Goal: Information Seeking & Learning: Learn about a topic

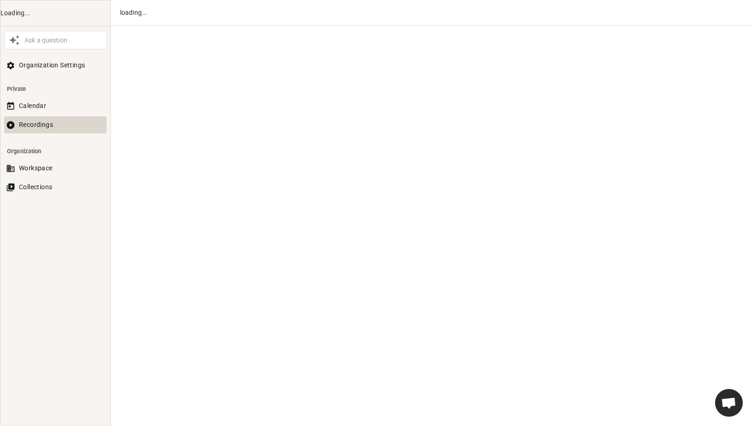
scroll to position [454, 0]
click at [35, 126] on button "Recordings" at bounding box center [55, 124] width 103 height 17
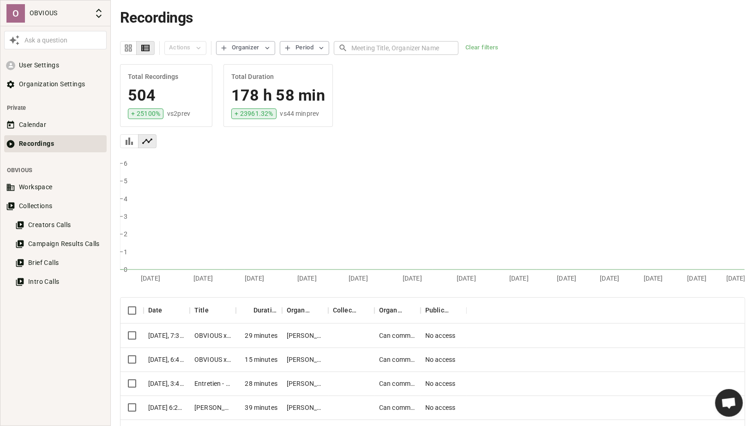
click at [368, 42] on input "text" at bounding box center [404, 47] width 107 height 17
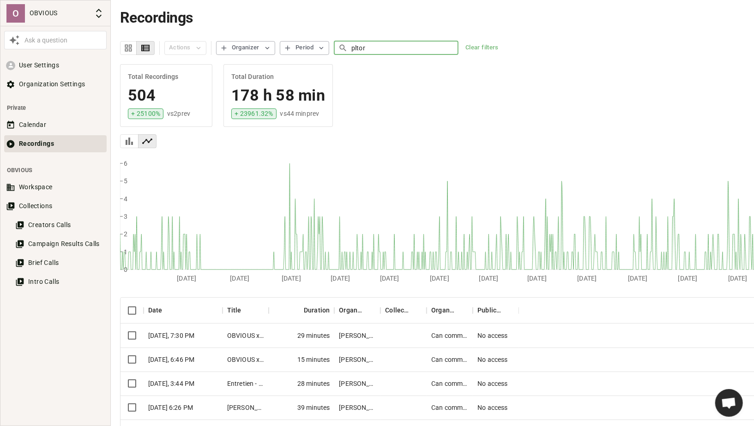
type input "pltor"
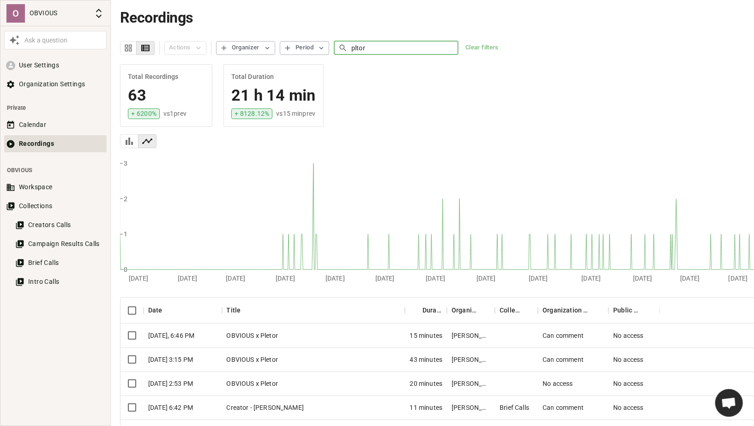
click at [288, 366] on div "OBVIOUS x Pletor" at bounding box center [313, 360] width 183 height 24
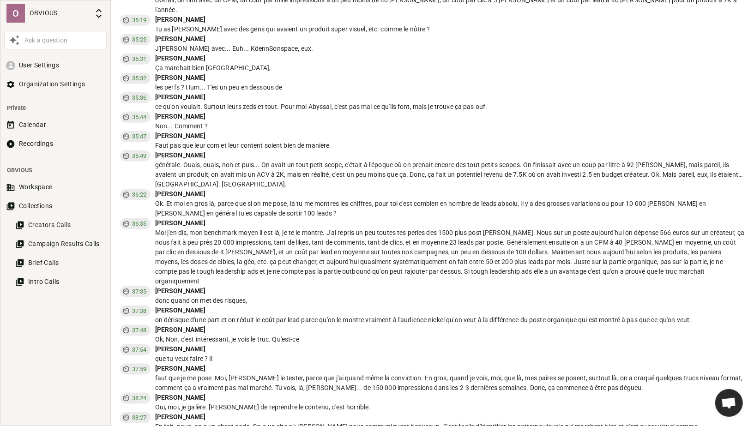
scroll to position [5158, 0]
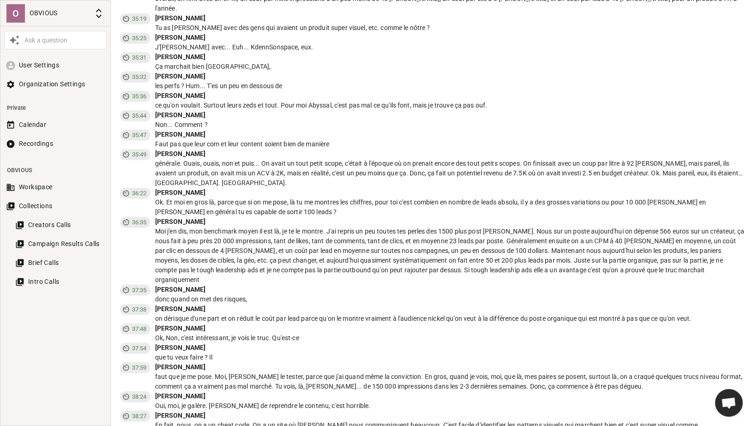
click at [420, 198] on div "Ok. Et moi en gros là, parce que si on me pose, là tu me montres les chiffres, …" at bounding box center [450, 207] width 590 height 19
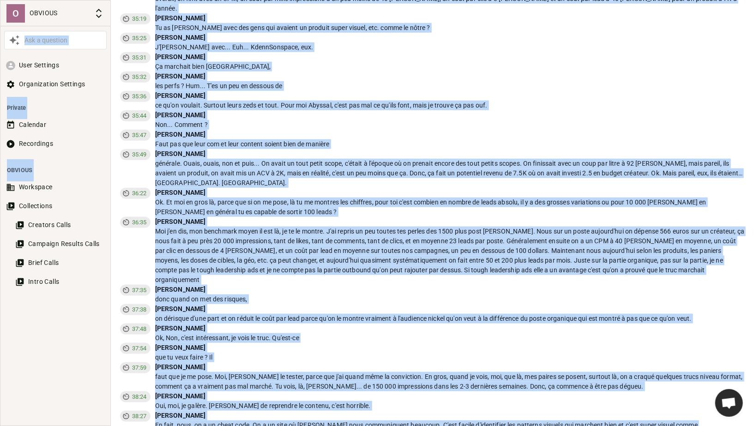
copy body "Lor i dolorsit Amet Consecte Adipiscingel Seddoeiu Tempori Utlabore Etdolorema …"
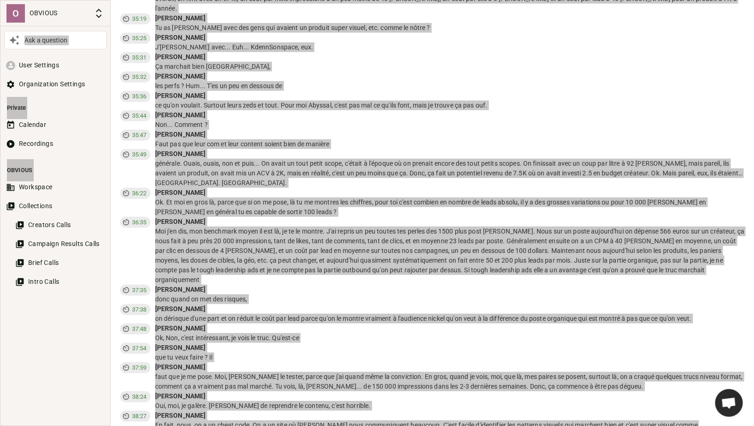
scroll to position [2159, 0]
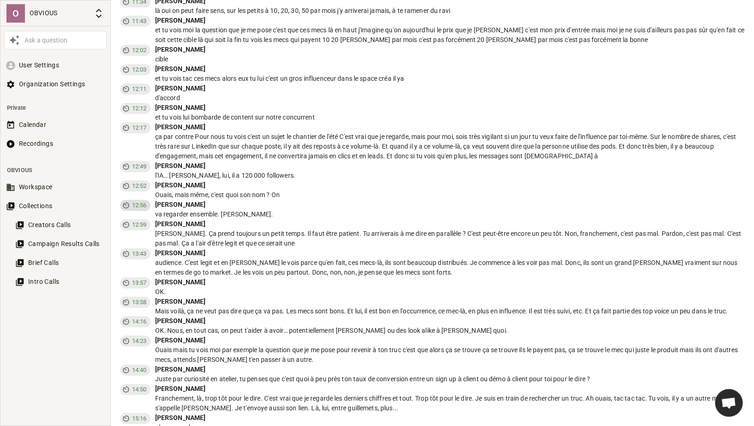
click at [133, 201] on span "12:56" at bounding box center [139, 205] width 22 height 9
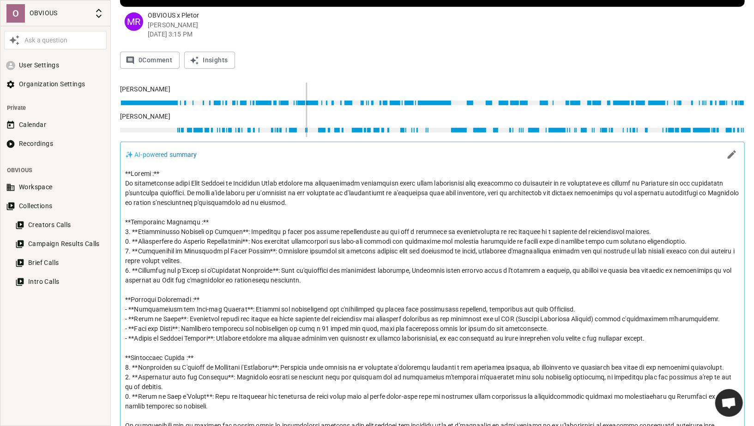
scroll to position [0, 0]
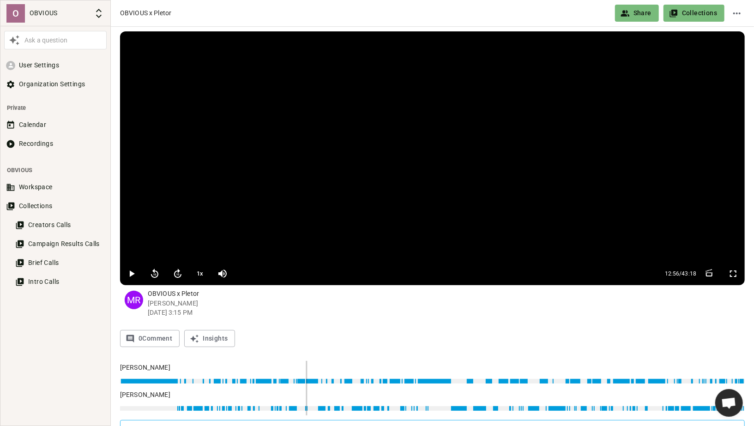
click at [275, 173] on video at bounding box center [432, 146] width 625 height 231
click at [125, 274] on button "button" at bounding box center [131, 274] width 18 height 18
click at [179, 268] on icon "button" at bounding box center [177, 273] width 11 height 11
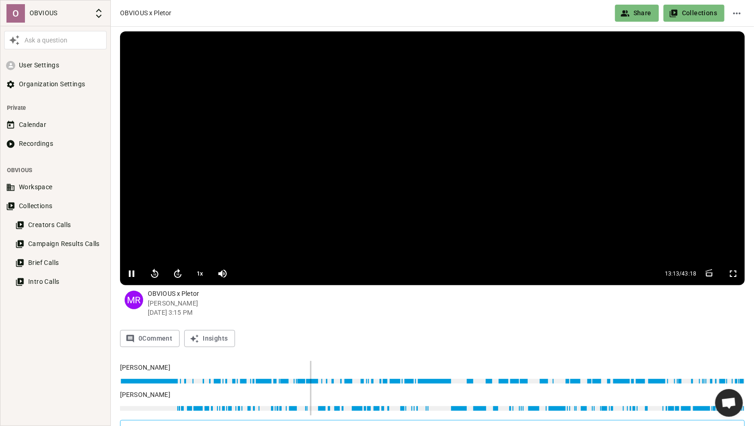
click at [177, 274] on icon "button" at bounding box center [177, 273] width 11 height 11
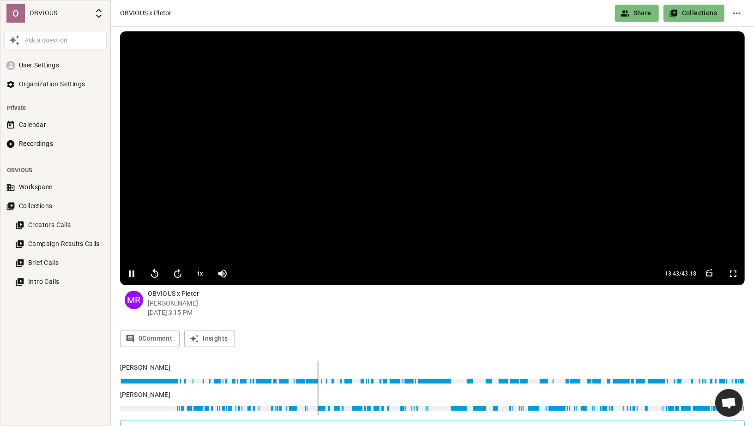
click at [177, 274] on icon "button" at bounding box center [177, 273] width 11 height 11
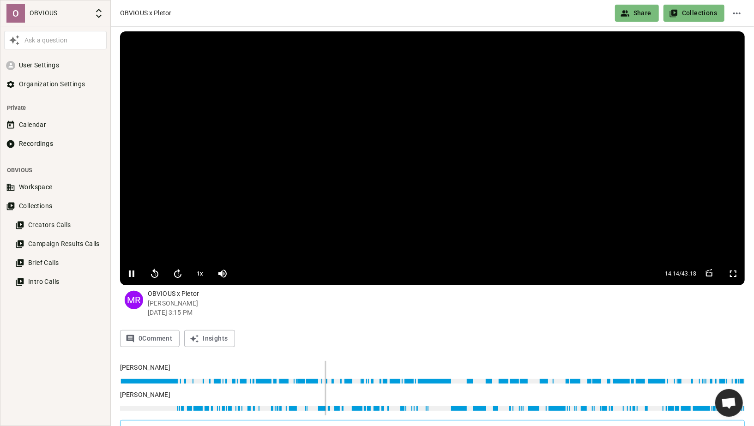
click at [177, 274] on icon "button" at bounding box center [177, 273] width 11 height 11
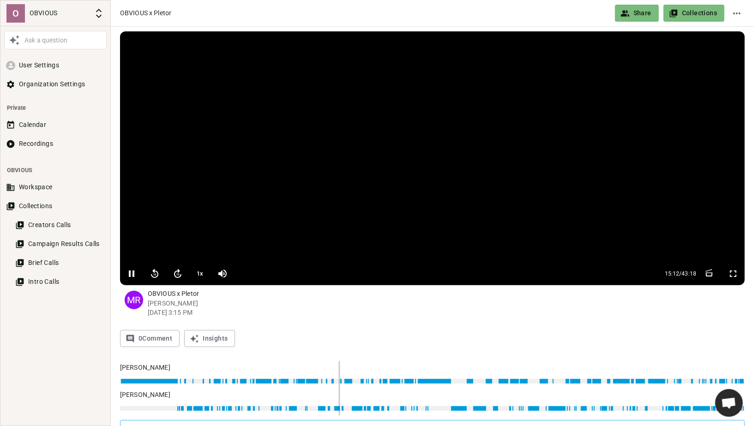
click at [178, 272] on icon "button" at bounding box center [177, 273] width 7 height 9
click at [129, 276] on icon "button" at bounding box center [132, 274] width 6 height 6
type input "926"
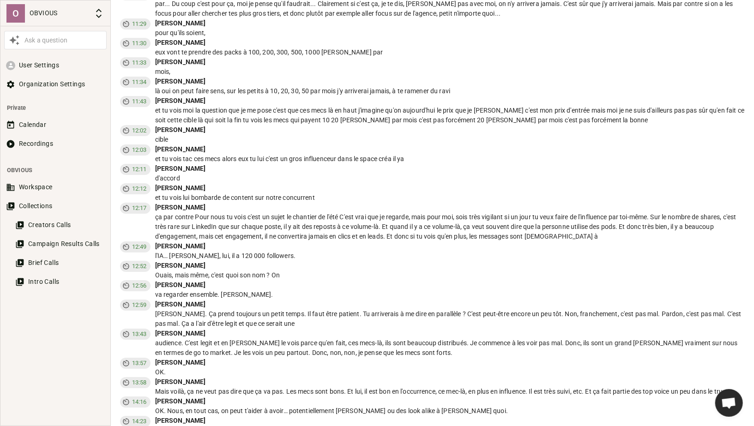
scroll to position [2072, 0]
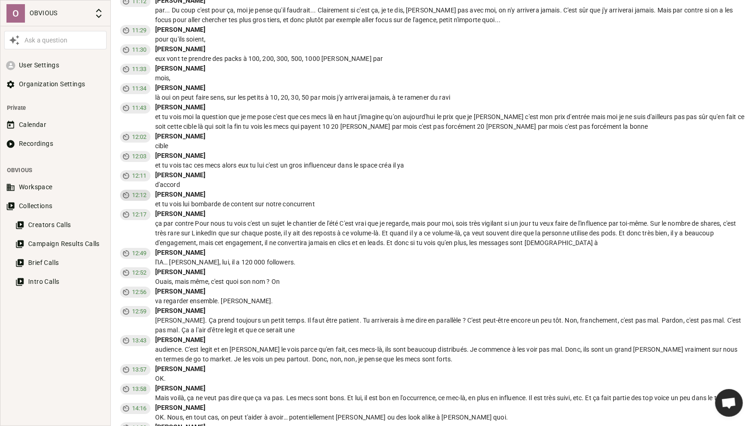
click at [138, 192] on span "12:12" at bounding box center [139, 195] width 22 height 9
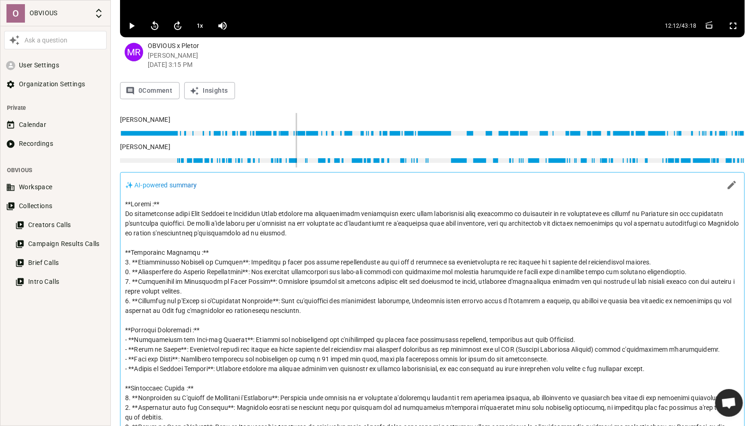
scroll to position [1306, 0]
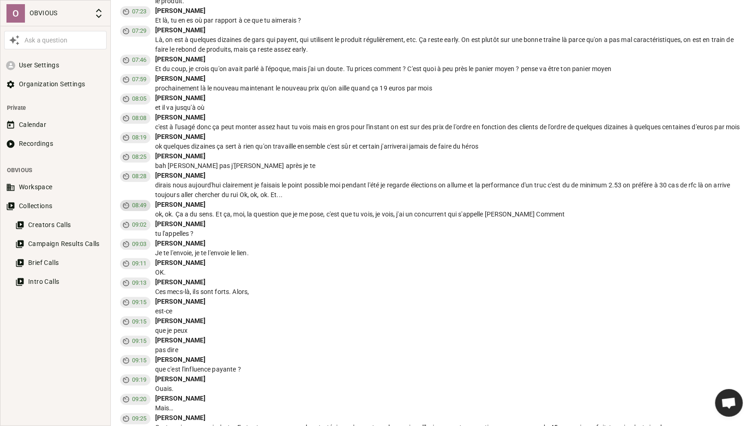
click at [138, 203] on span "08:49" at bounding box center [139, 205] width 22 height 9
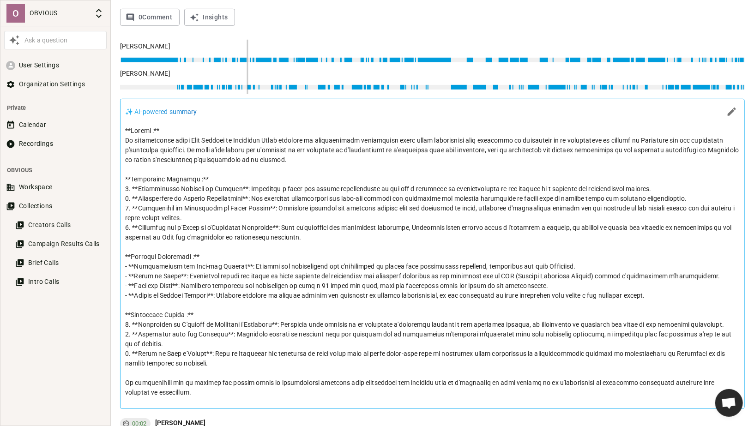
scroll to position [0, 0]
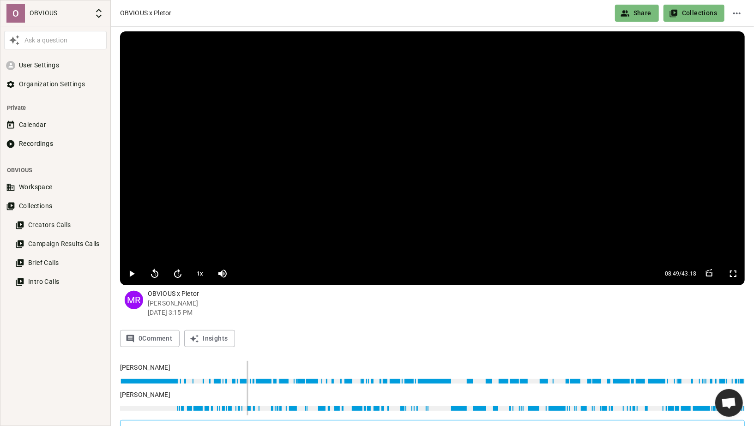
click at [293, 165] on video at bounding box center [432, 146] width 625 height 231
click at [199, 270] on button "1 x" at bounding box center [200, 274] width 17 height 18
click at [173, 277] on icon "button" at bounding box center [177, 273] width 11 height 11
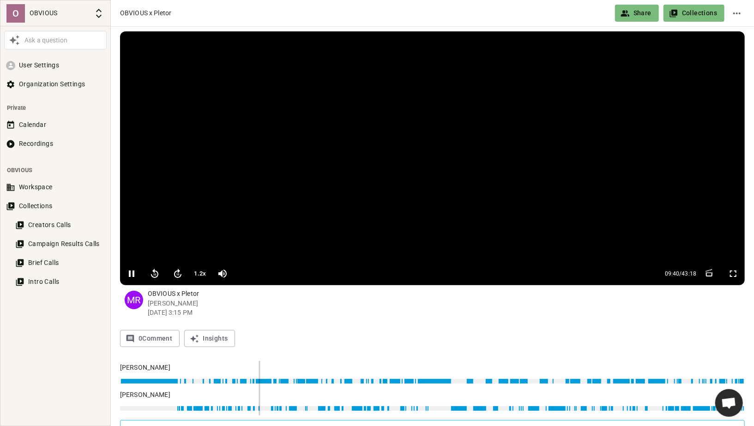
click at [173, 277] on icon "button" at bounding box center [177, 273] width 11 height 11
click at [177, 271] on icon "button" at bounding box center [177, 273] width 7 height 9
click at [153, 273] on icon "button" at bounding box center [154, 273] width 11 height 11
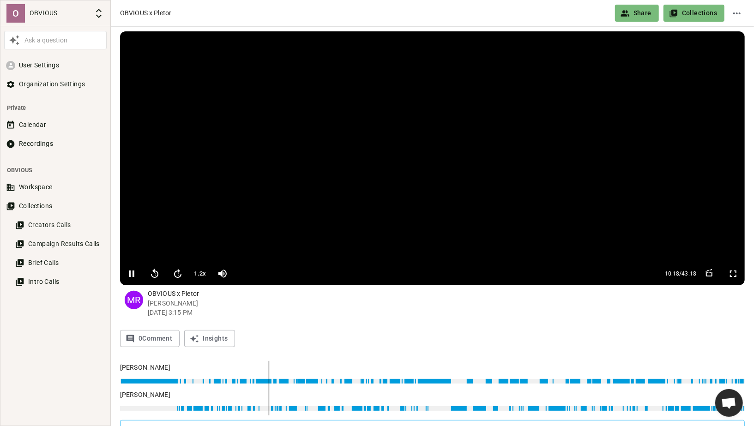
click at [153, 273] on icon "button" at bounding box center [154, 273] width 11 height 11
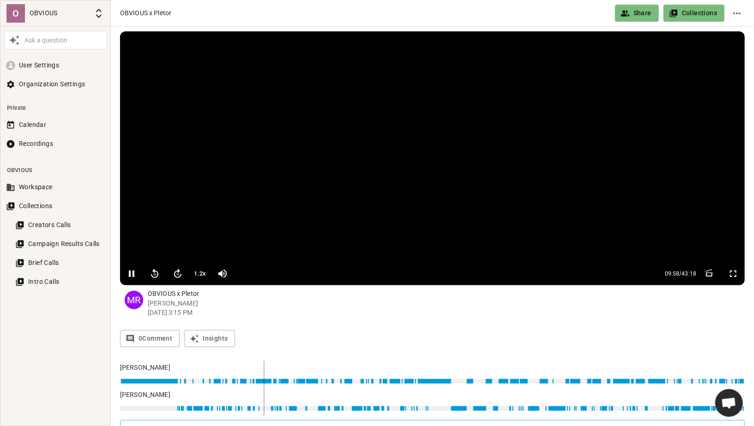
click at [153, 273] on icon "button" at bounding box center [154, 273] width 11 height 11
type input "589"
click at [153, 273] on icon "button" at bounding box center [154, 273] width 11 height 11
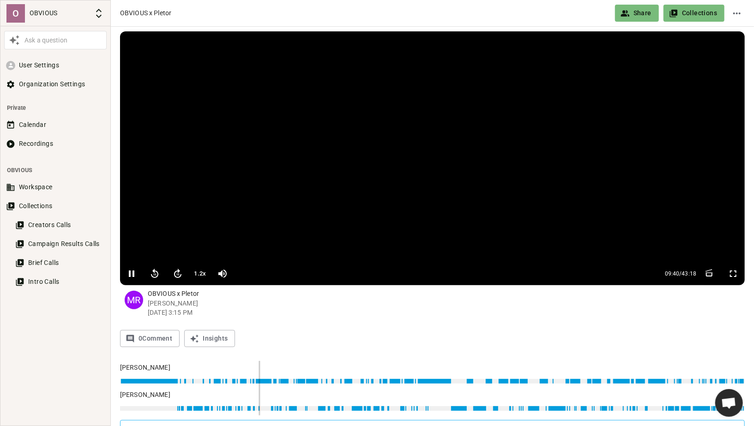
click at [153, 273] on icon "button" at bounding box center [154, 273] width 11 height 11
click at [155, 275] on icon "button" at bounding box center [154, 275] width 3 height 2
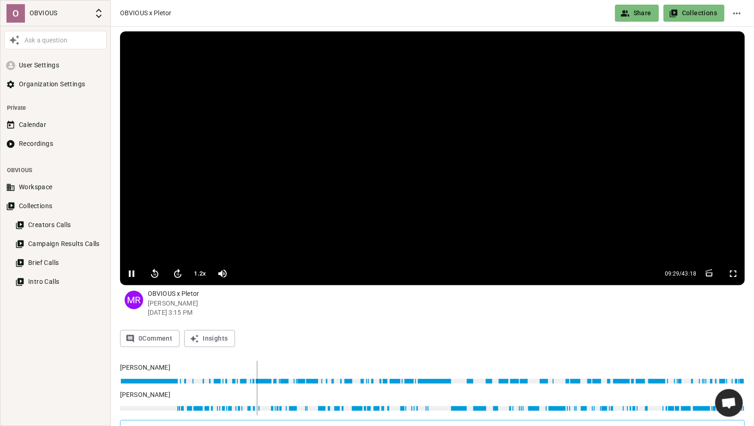
click at [155, 275] on icon "button" at bounding box center [154, 275] width 3 height 2
click at [355, 108] on video at bounding box center [432, 146] width 625 height 231
type input "572"
